Goal: Register for event/course

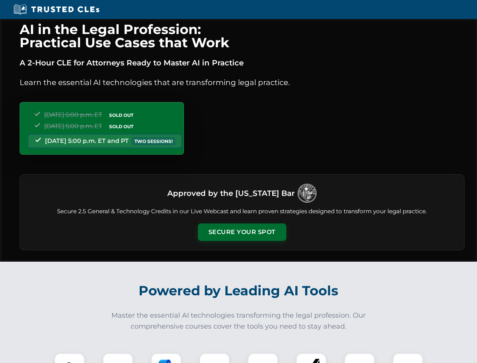
click at [242, 232] on button "Secure Your Spot" at bounding box center [242, 231] width 88 height 17
click at [69, 358] on img at bounding box center [70, 368] width 22 height 22
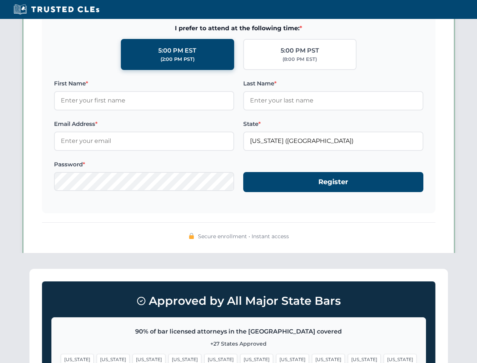
click at [276, 358] on span "[US_STATE]" at bounding box center [292, 358] width 33 height 11
click at [348, 358] on span "[US_STATE]" at bounding box center [364, 358] width 33 height 11
